Goal: Task Accomplishment & Management: Use online tool/utility

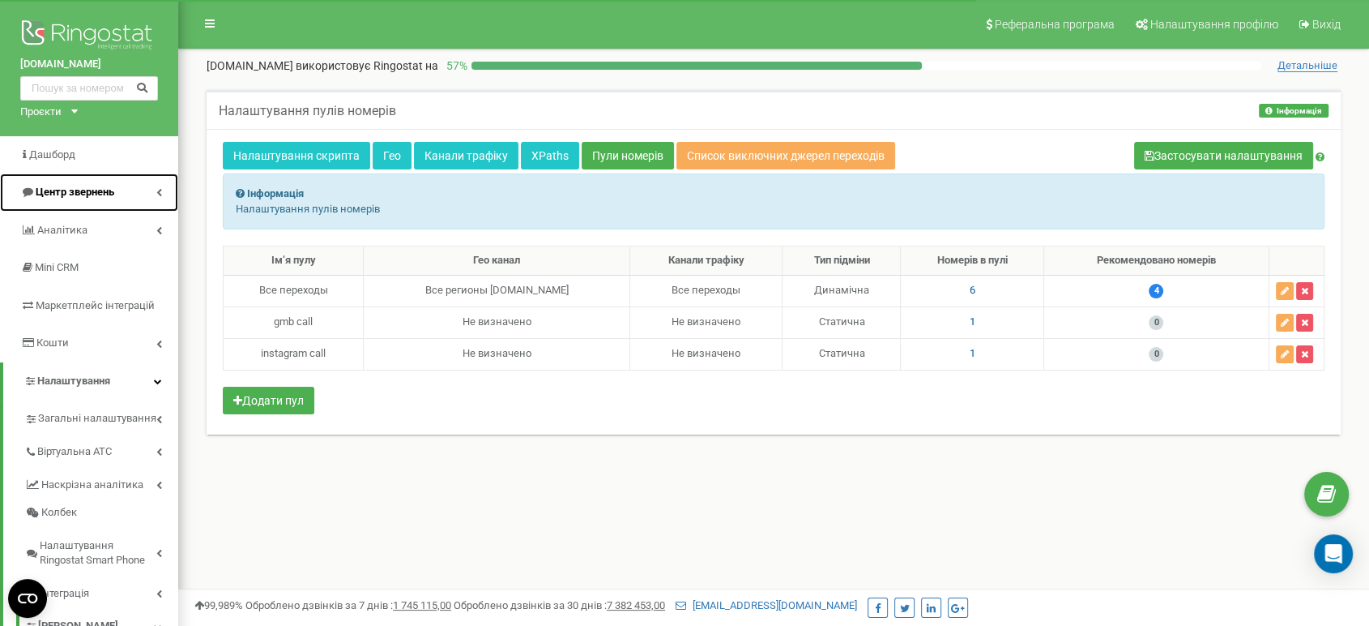
click at [88, 203] on link "Центр звернень" at bounding box center [89, 192] width 178 height 38
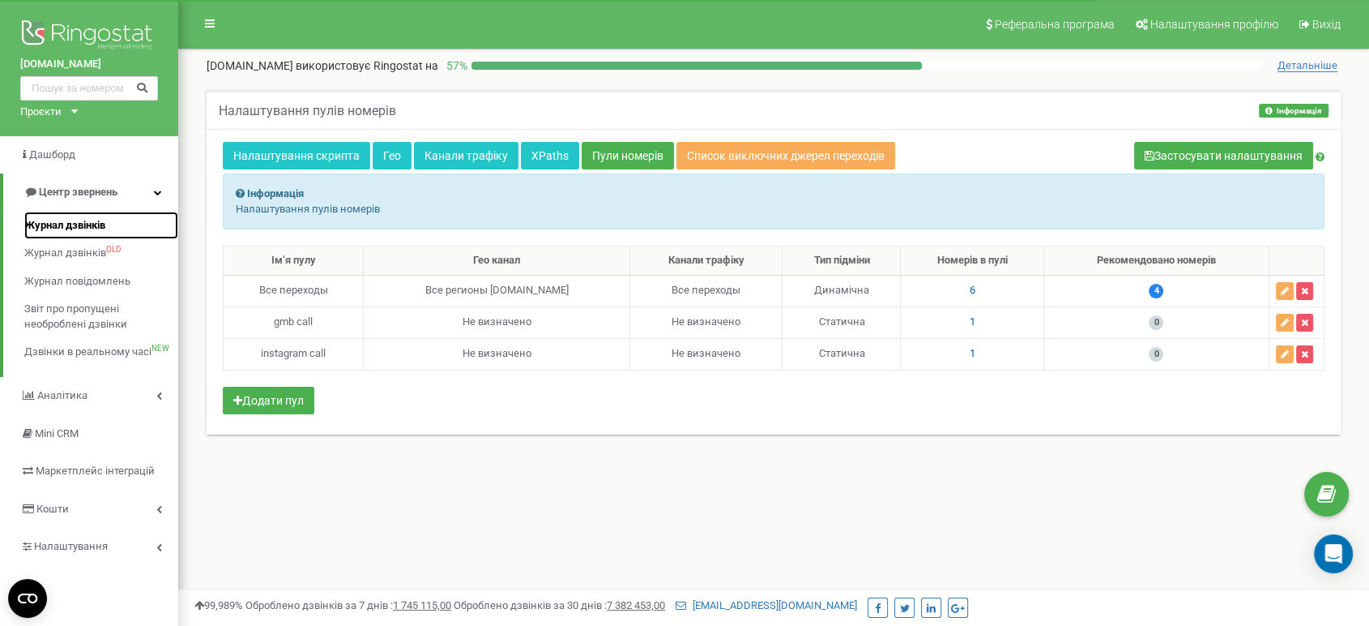
click at [78, 222] on span "Журнал дзвінків" at bounding box center [64, 225] width 81 height 15
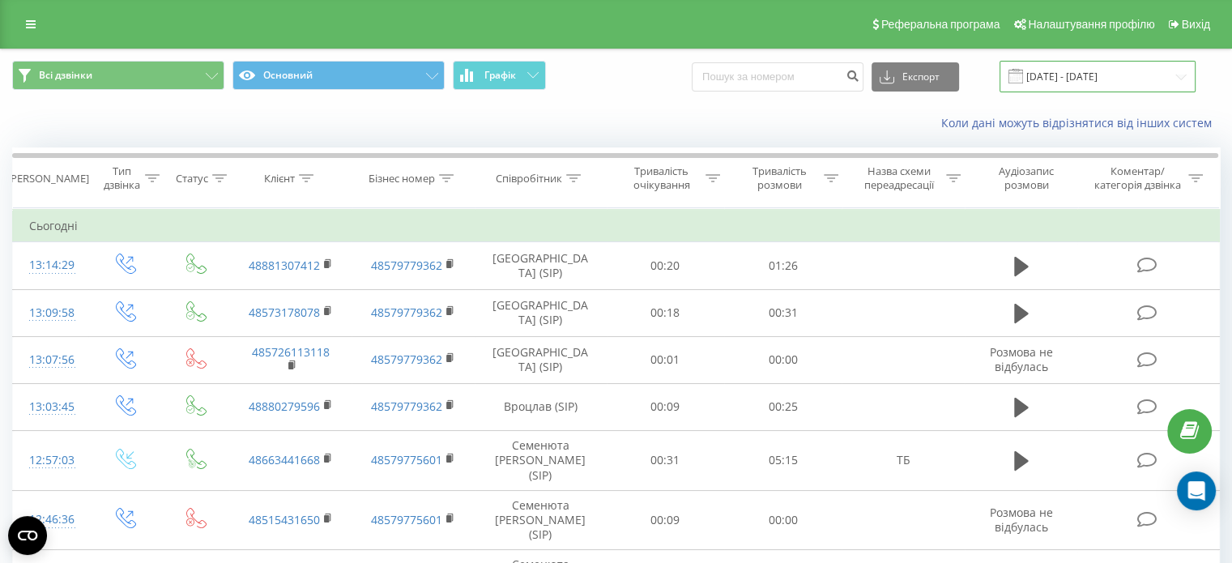
click at [1125, 70] on input "22.08.2025 - 22.09.2025" at bounding box center [1098, 77] width 196 height 32
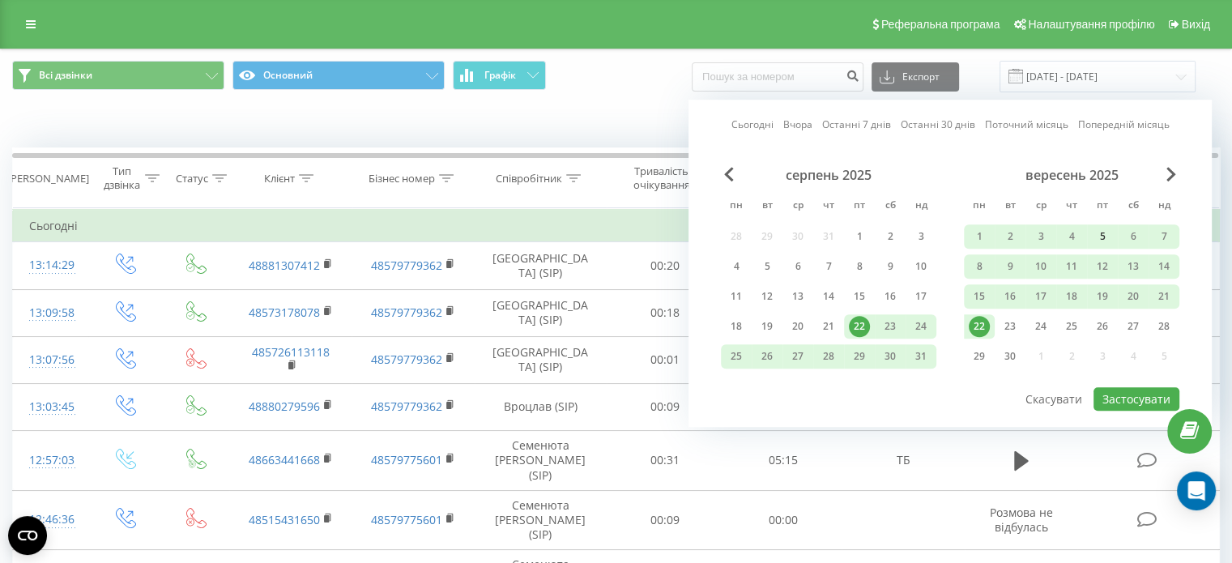
click at [1105, 228] on div "5" at bounding box center [1102, 236] width 21 height 21
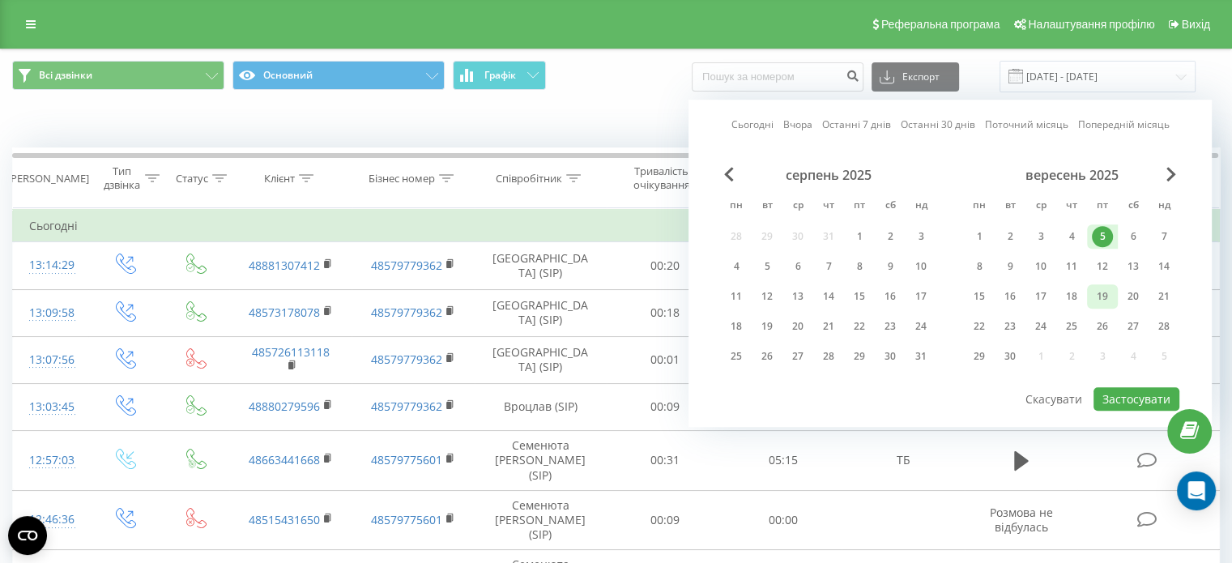
click at [1105, 292] on div "19" at bounding box center [1102, 296] width 21 height 21
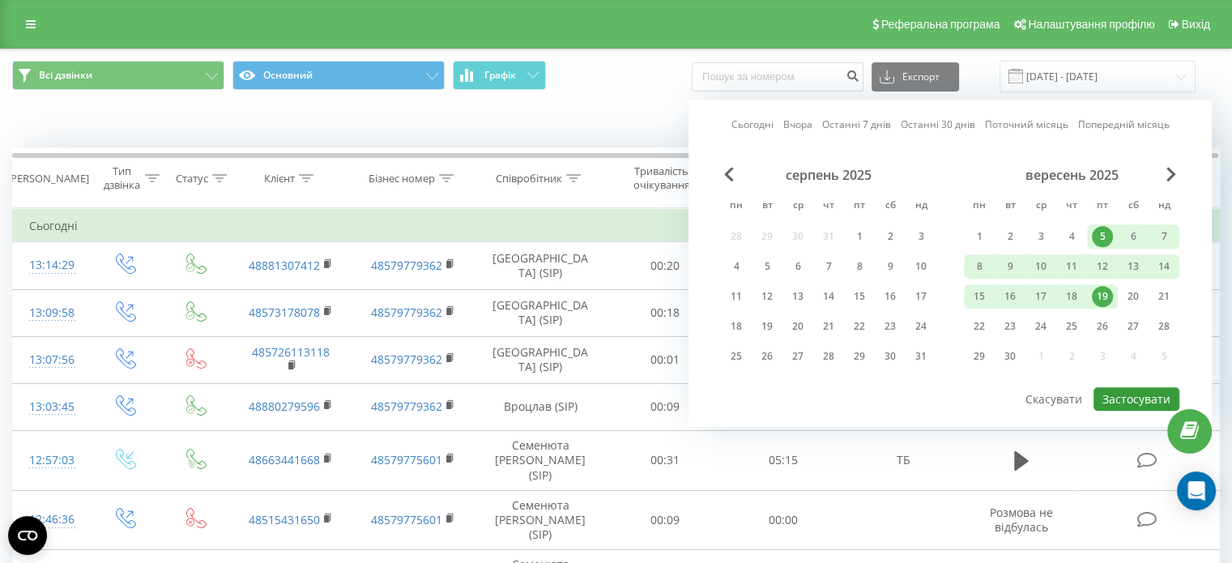
click at [1115, 390] on button "Застосувати" at bounding box center [1137, 398] width 86 height 23
type input "05.09.2025 - 19.09.2025"
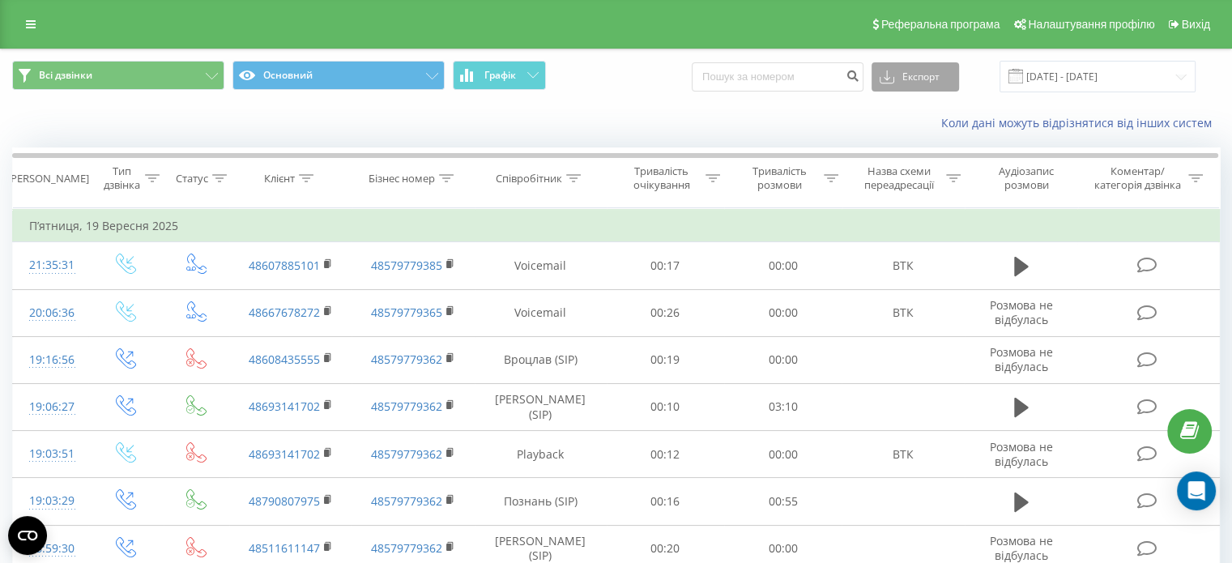
click at [943, 74] on button "Експорт" at bounding box center [916, 76] width 88 height 29
click at [924, 168] on div ".xlsx" at bounding box center [916, 165] width 86 height 29
